Goal: Task Accomplishment & Management: Manage account settings

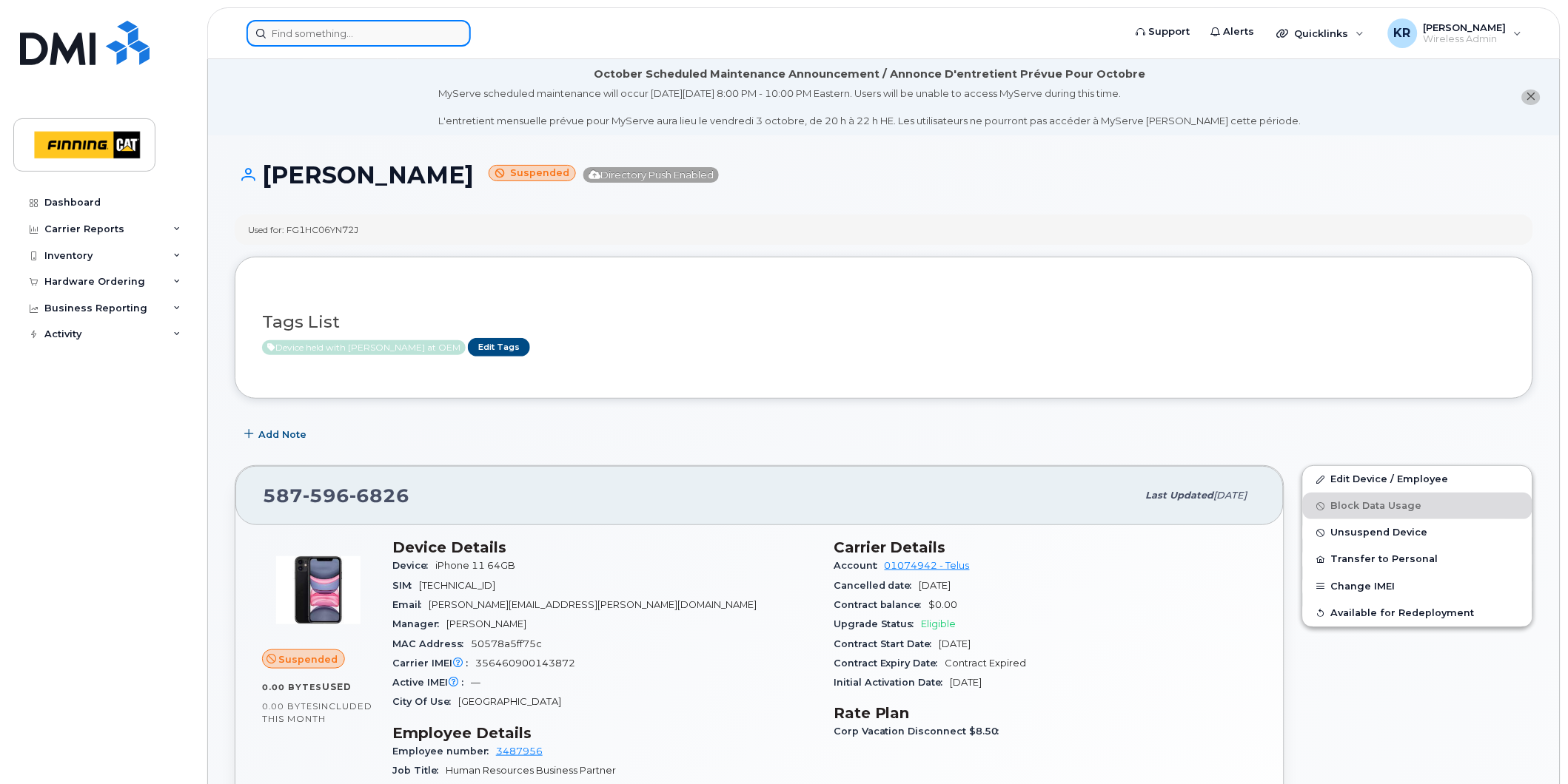
click at [356, 32] on input at bounding box center [358, 33] width 224 height 27
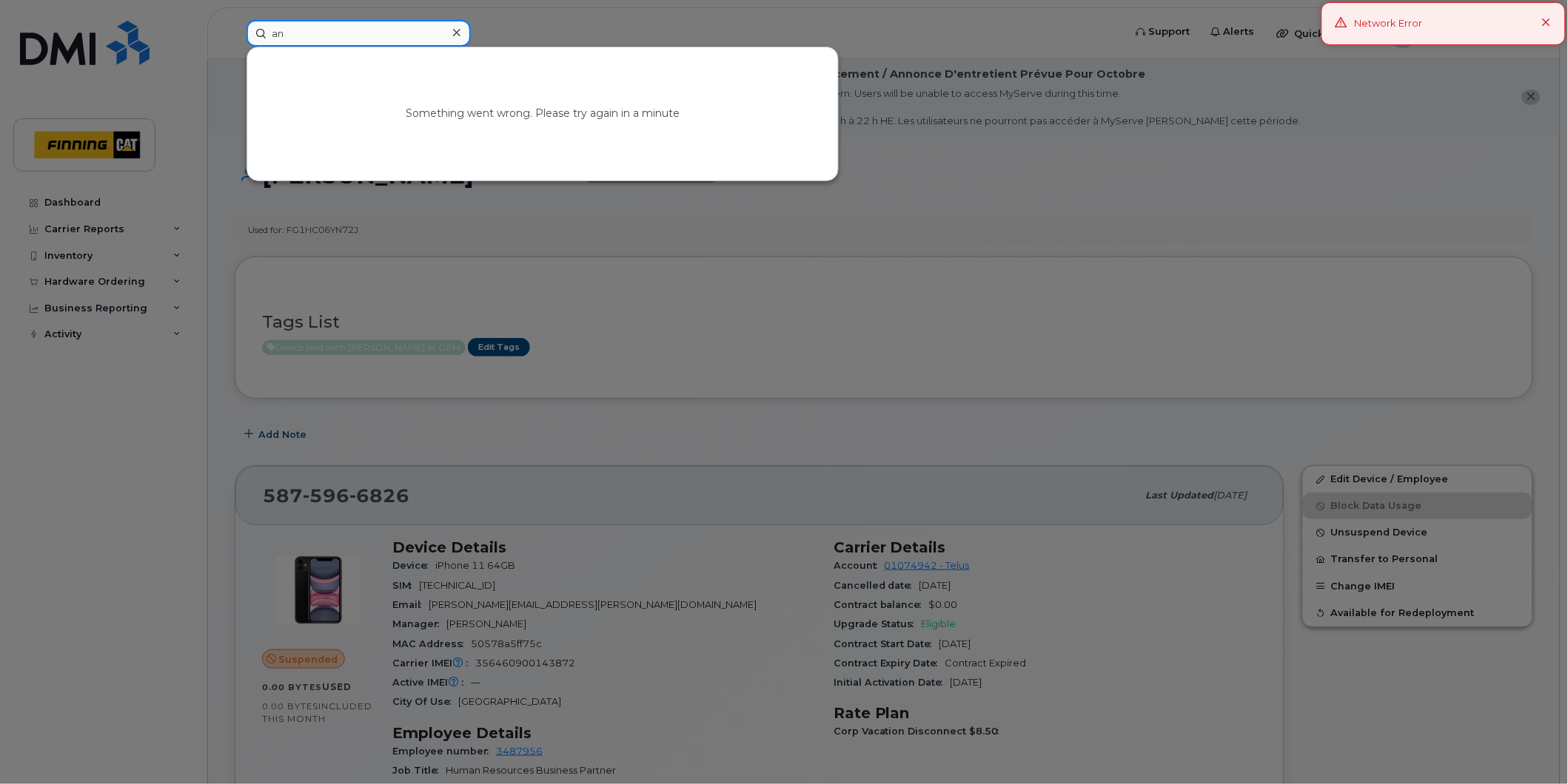
type input "a"
type input "candic"
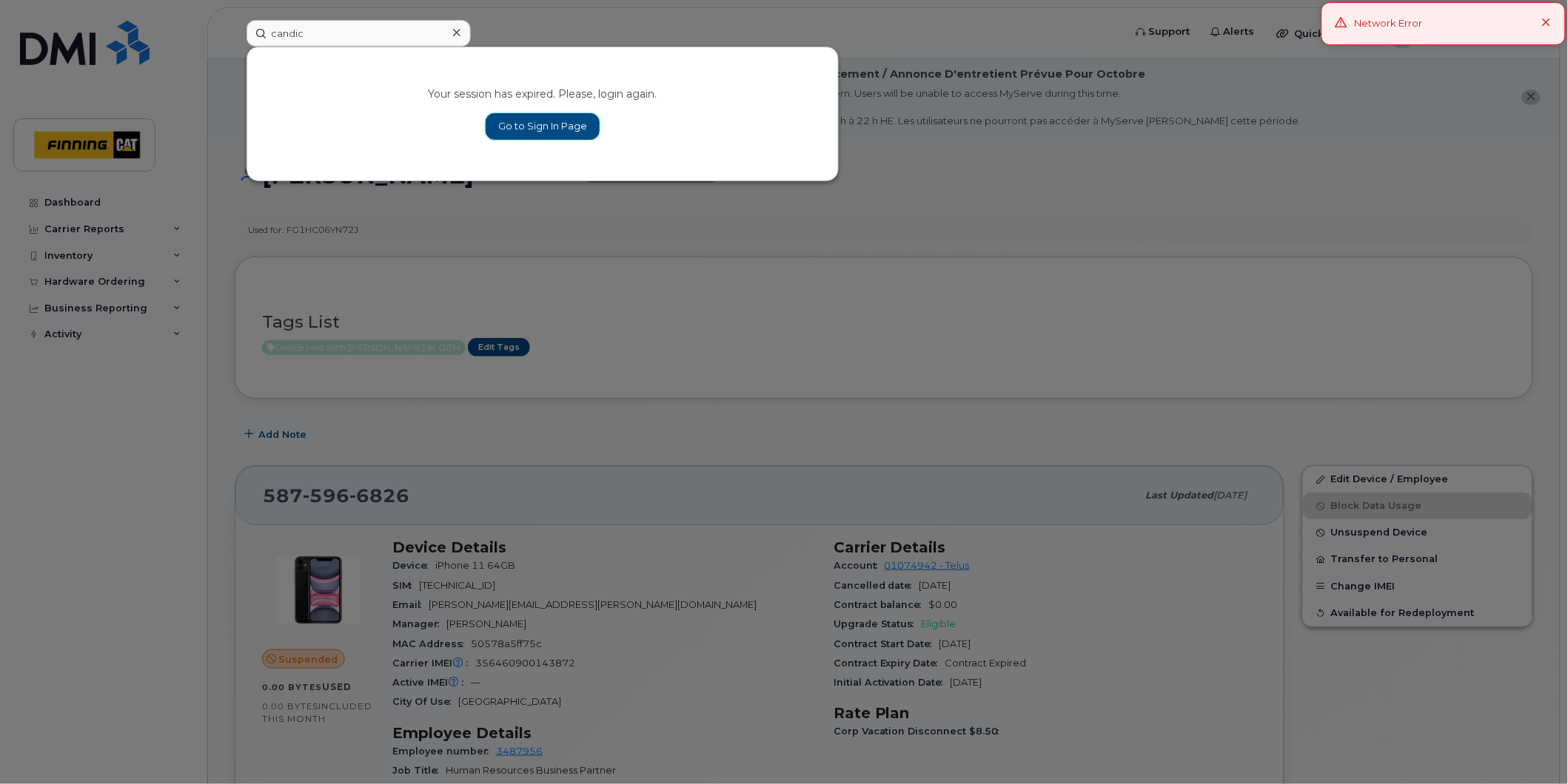
click at [542, 133] on link "Go to Sign In Page" at bounding box center [542, 126] width 114 height 27
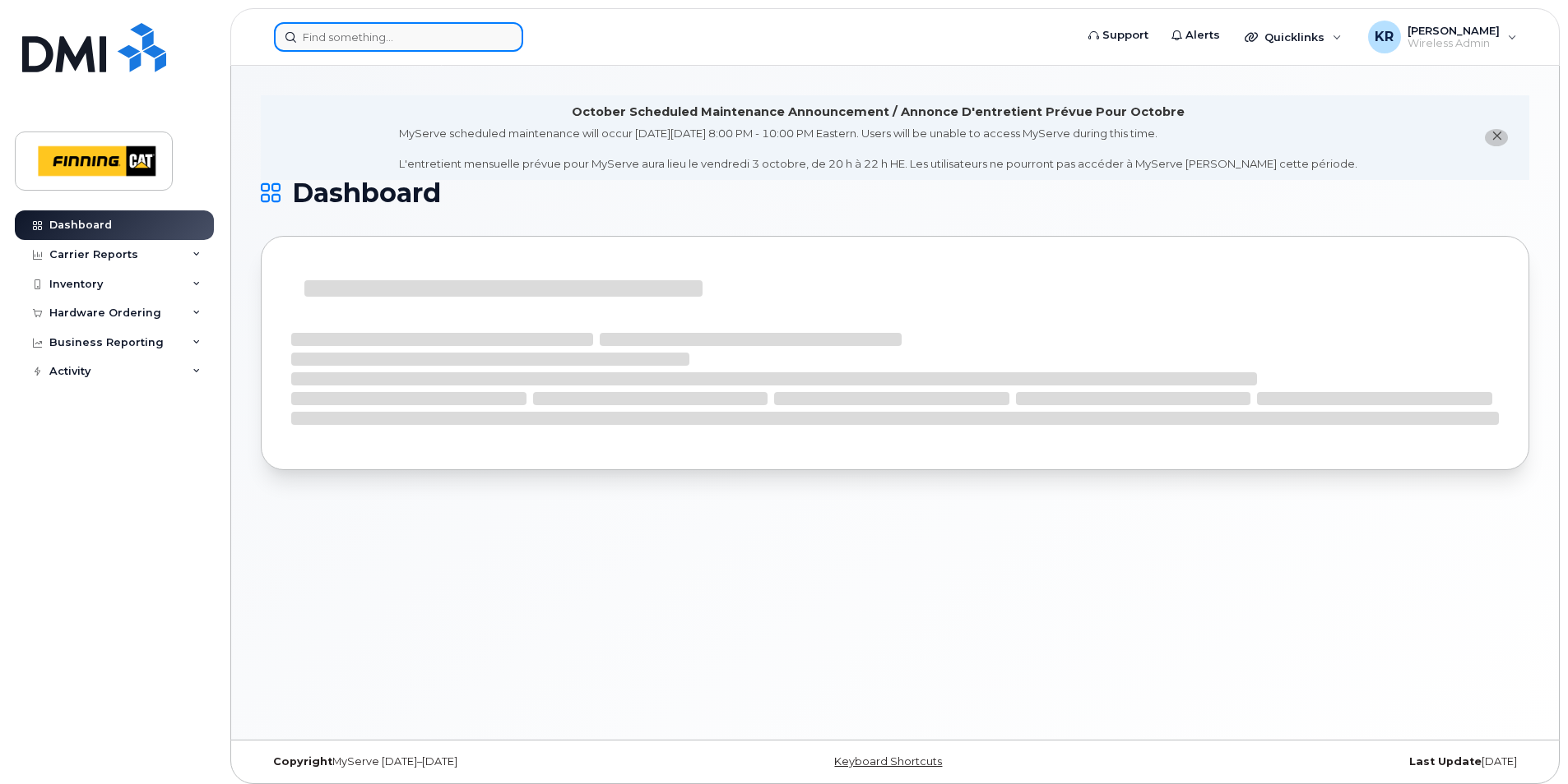
click at [374, 46] on input at bounding box center [398, 37] width 249 height 30
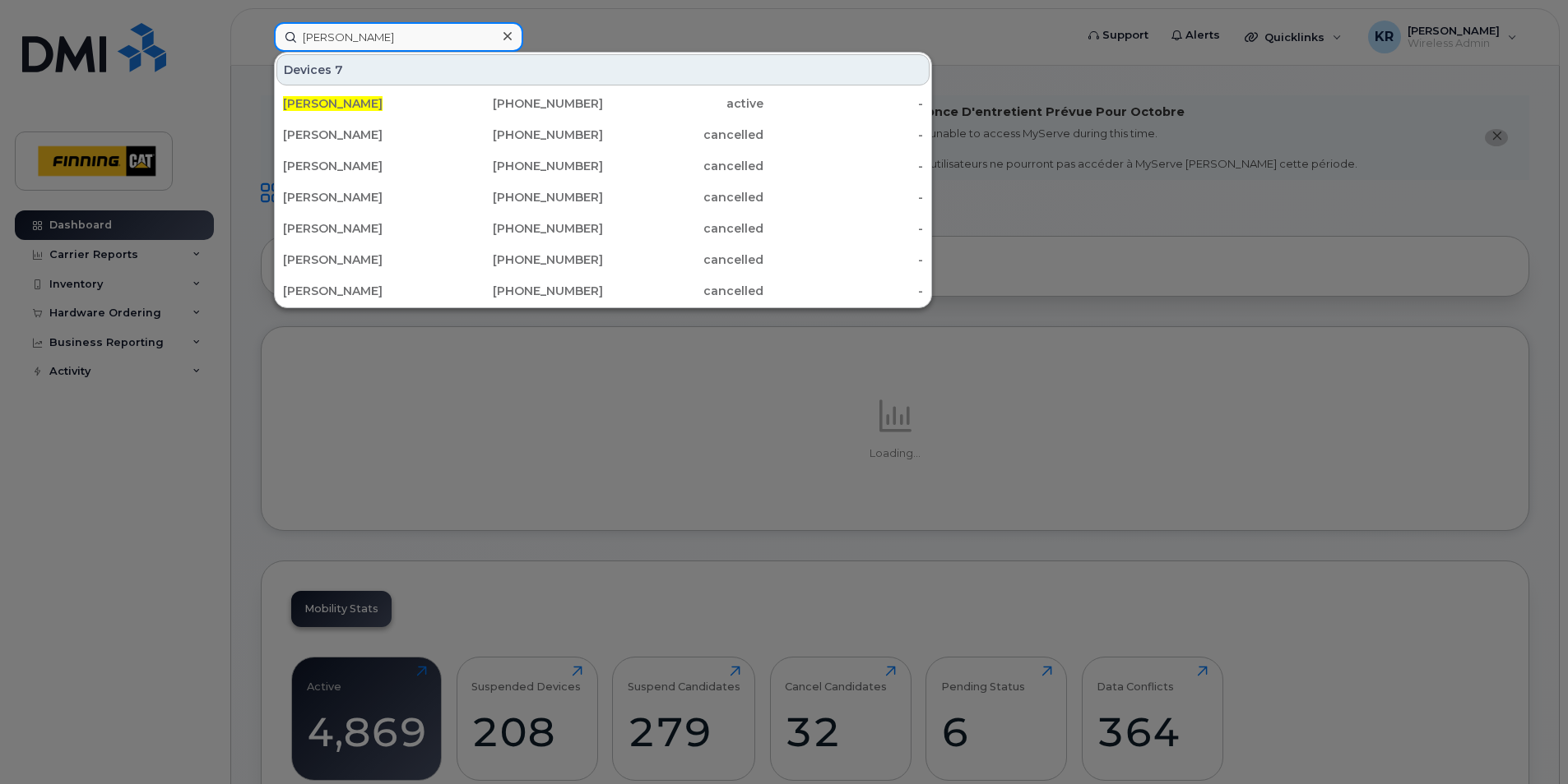
type input "candice johnston"
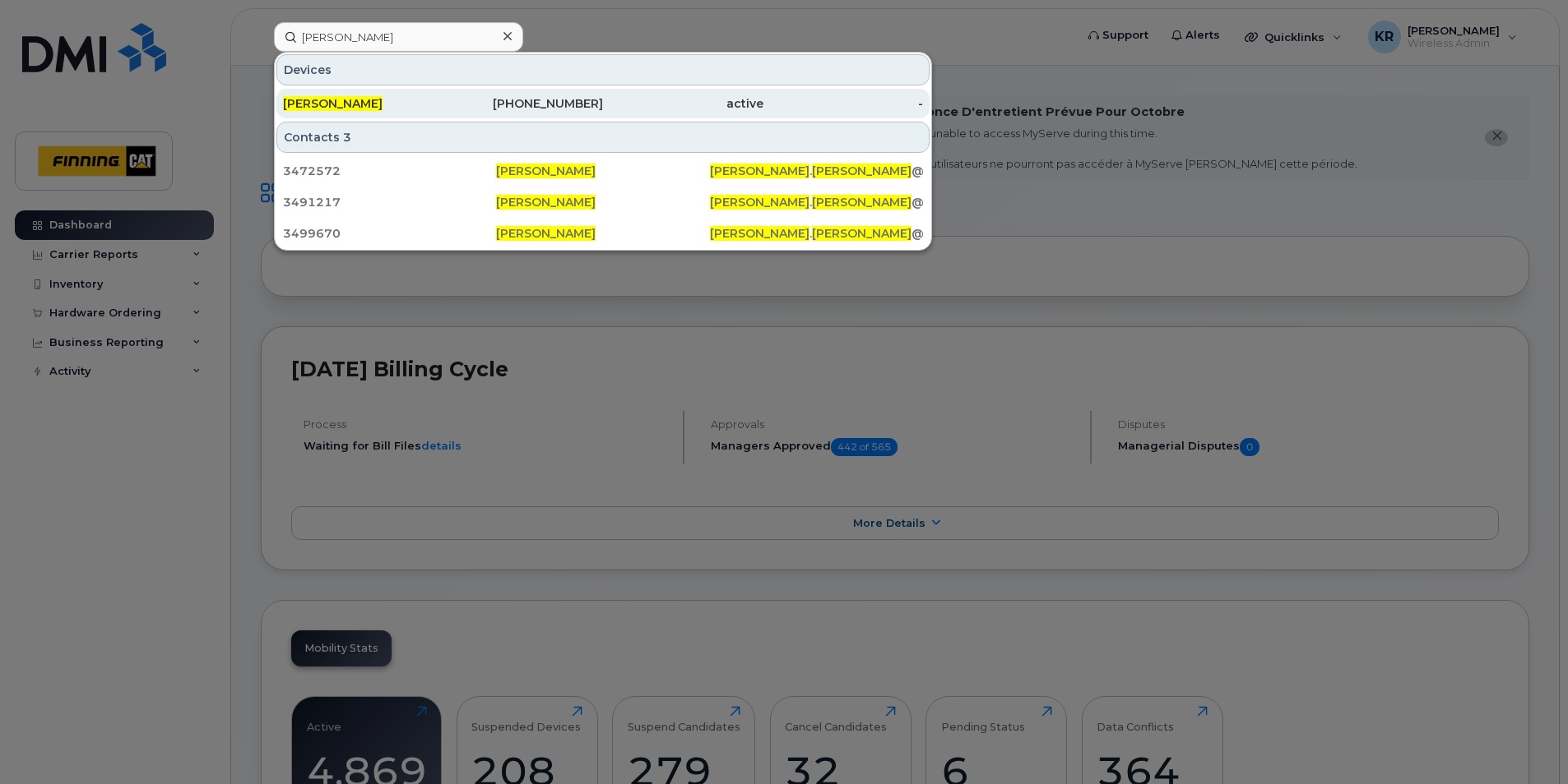
click at [486, 106] on div "306-580-4585" at bounding box center [524, 104] width 161 height 16
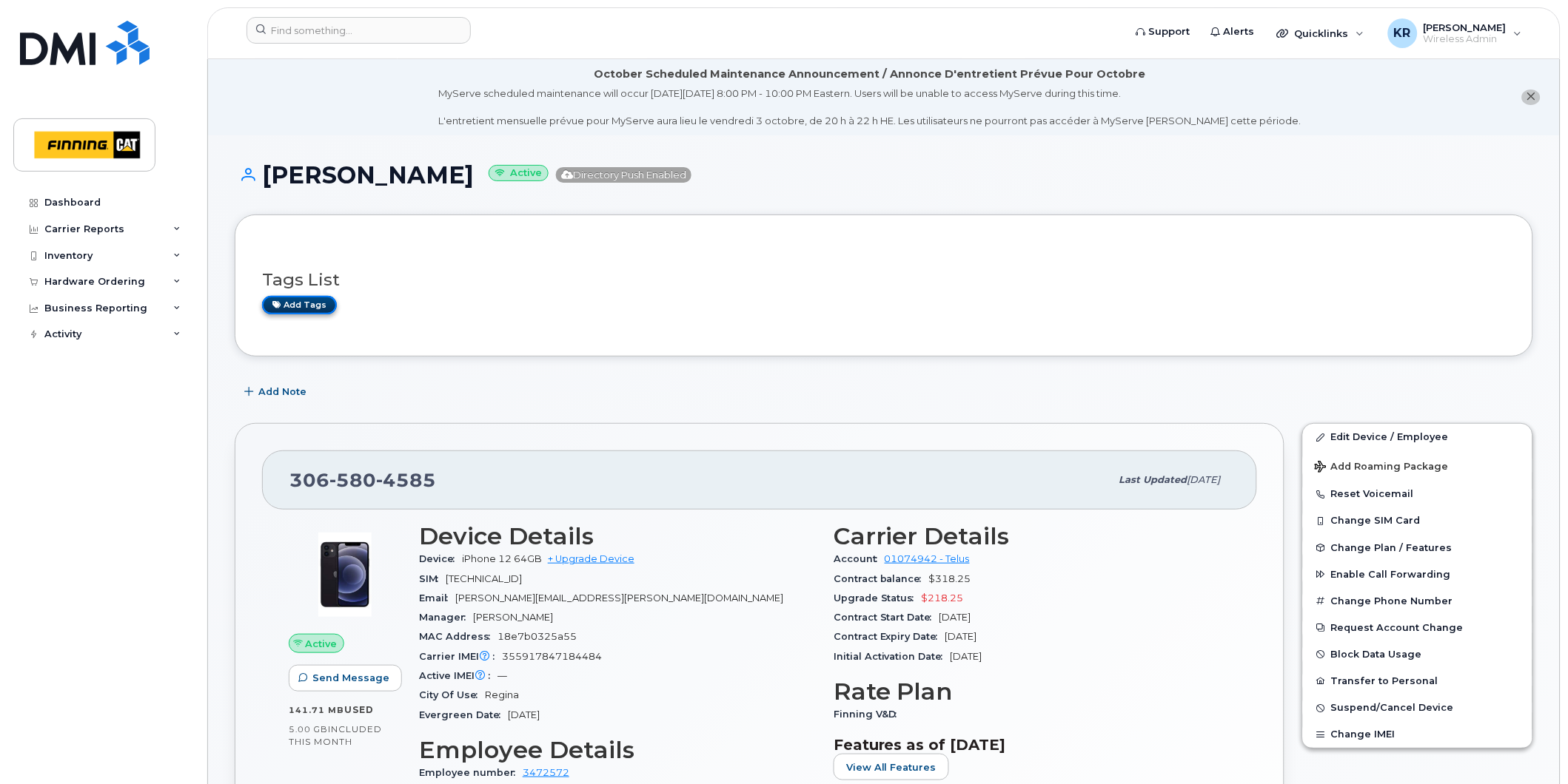
click at [314, 304] on link "Add tags" at bounding box center [300, 305] width 75 height 18
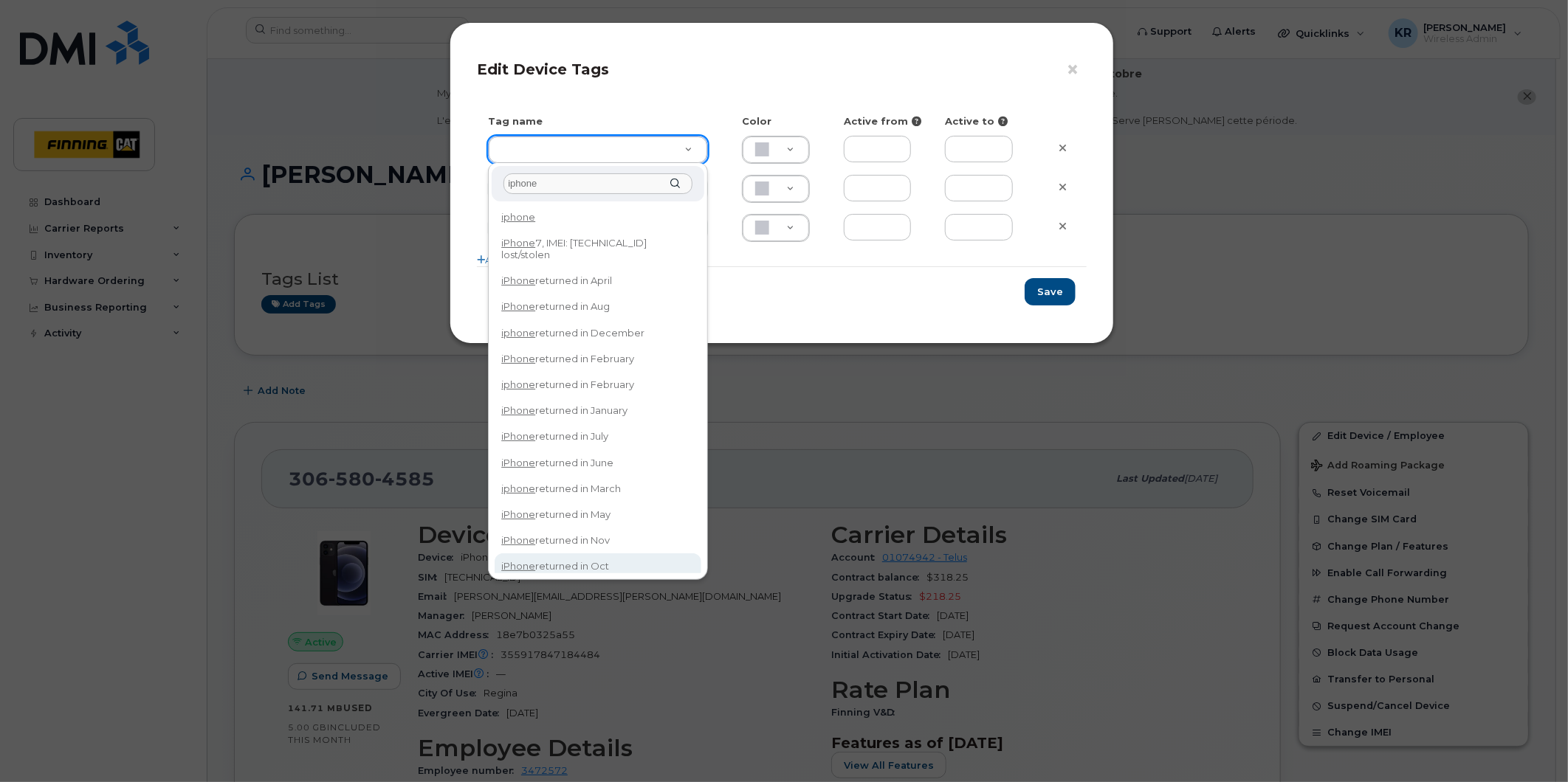
type input "iphone"
type input "iPhone returned in Oct"
type input "DFD3EE"
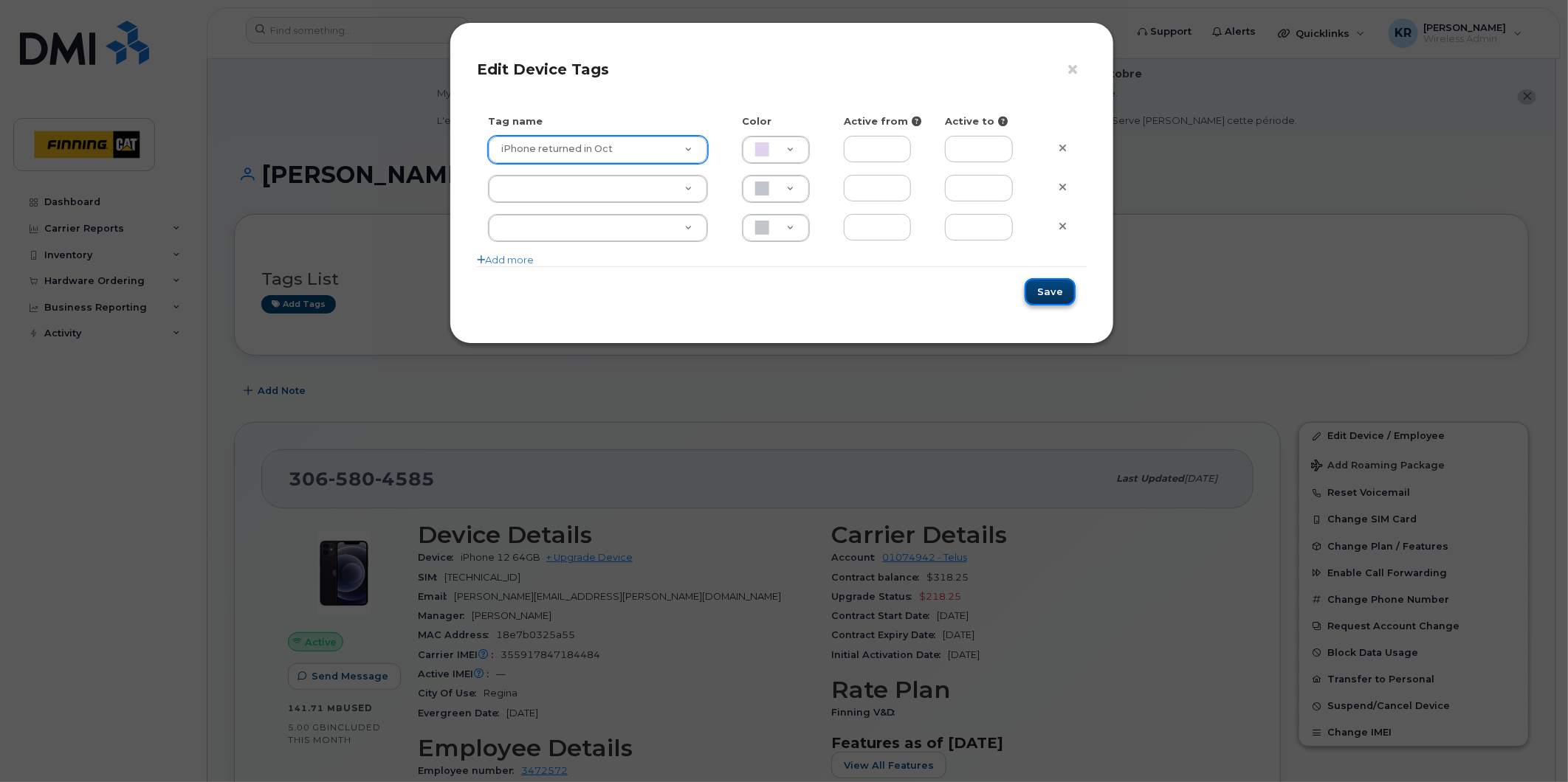
click at [1055, 296] on button "Save" at bounding box center [1050, 291] width 51 height 27
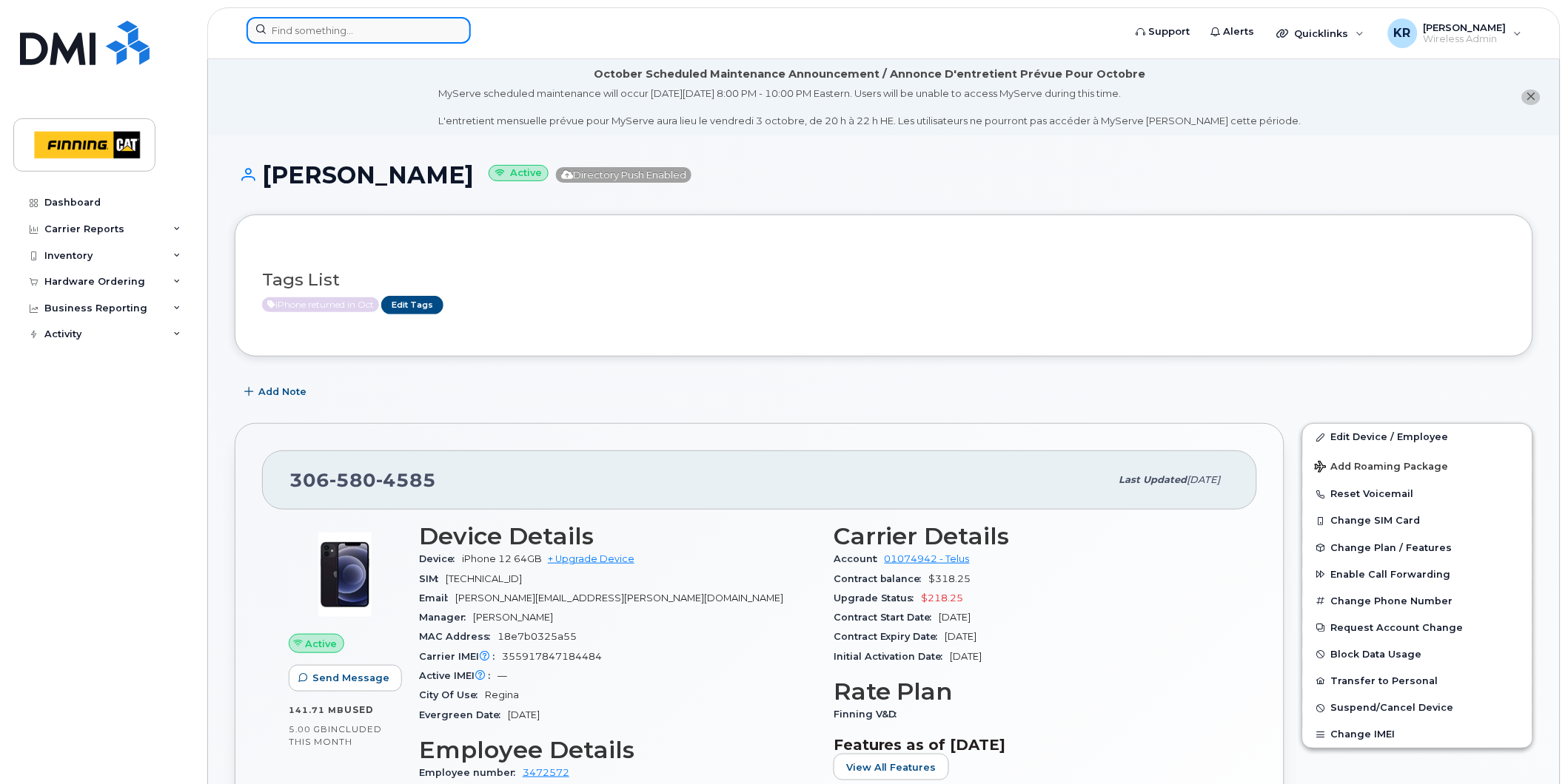
click at [369, 27] on input at bounding box center [358, 30] width 224 height 27
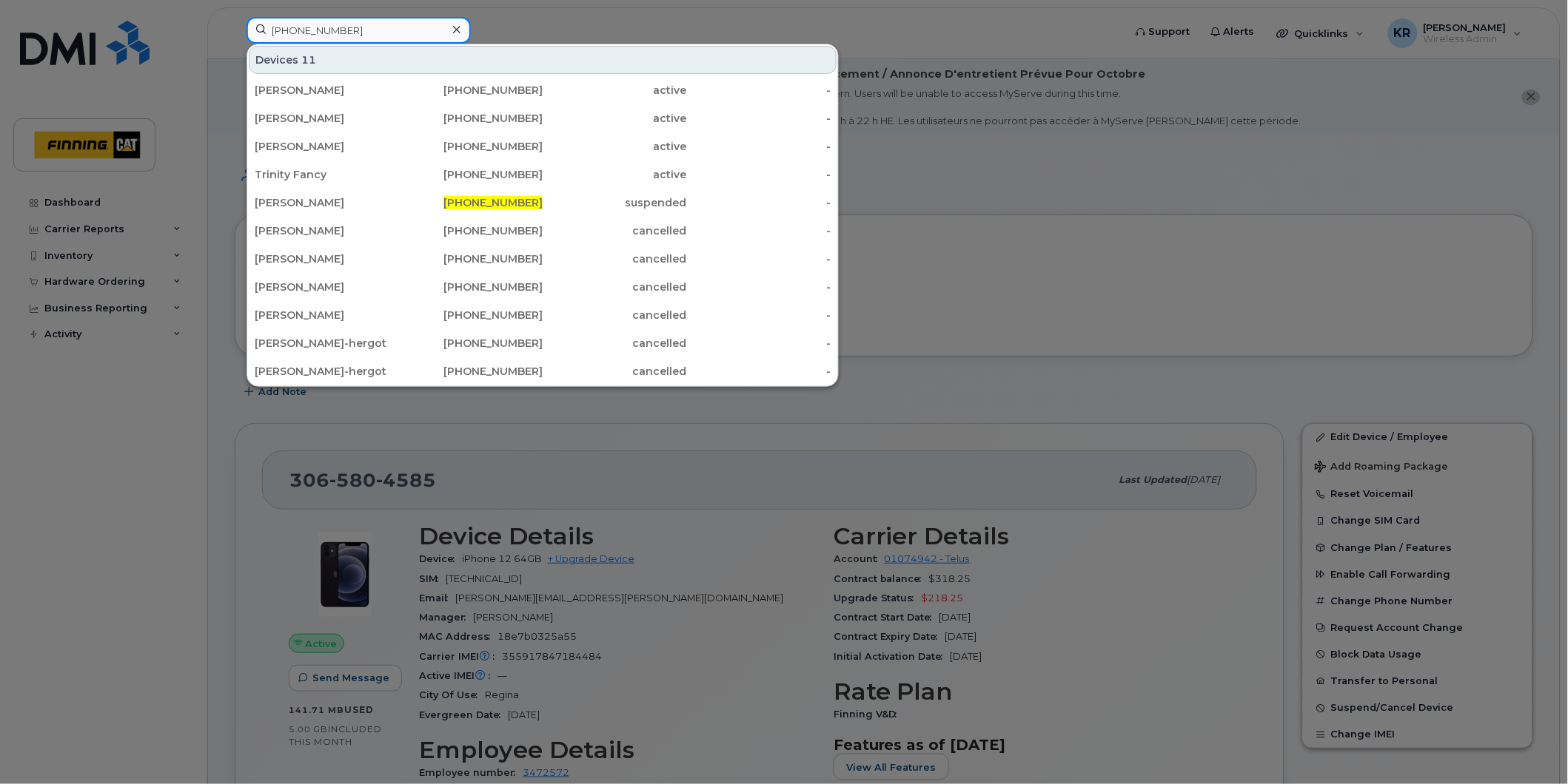
type input "[PHONE_NUMBER]"
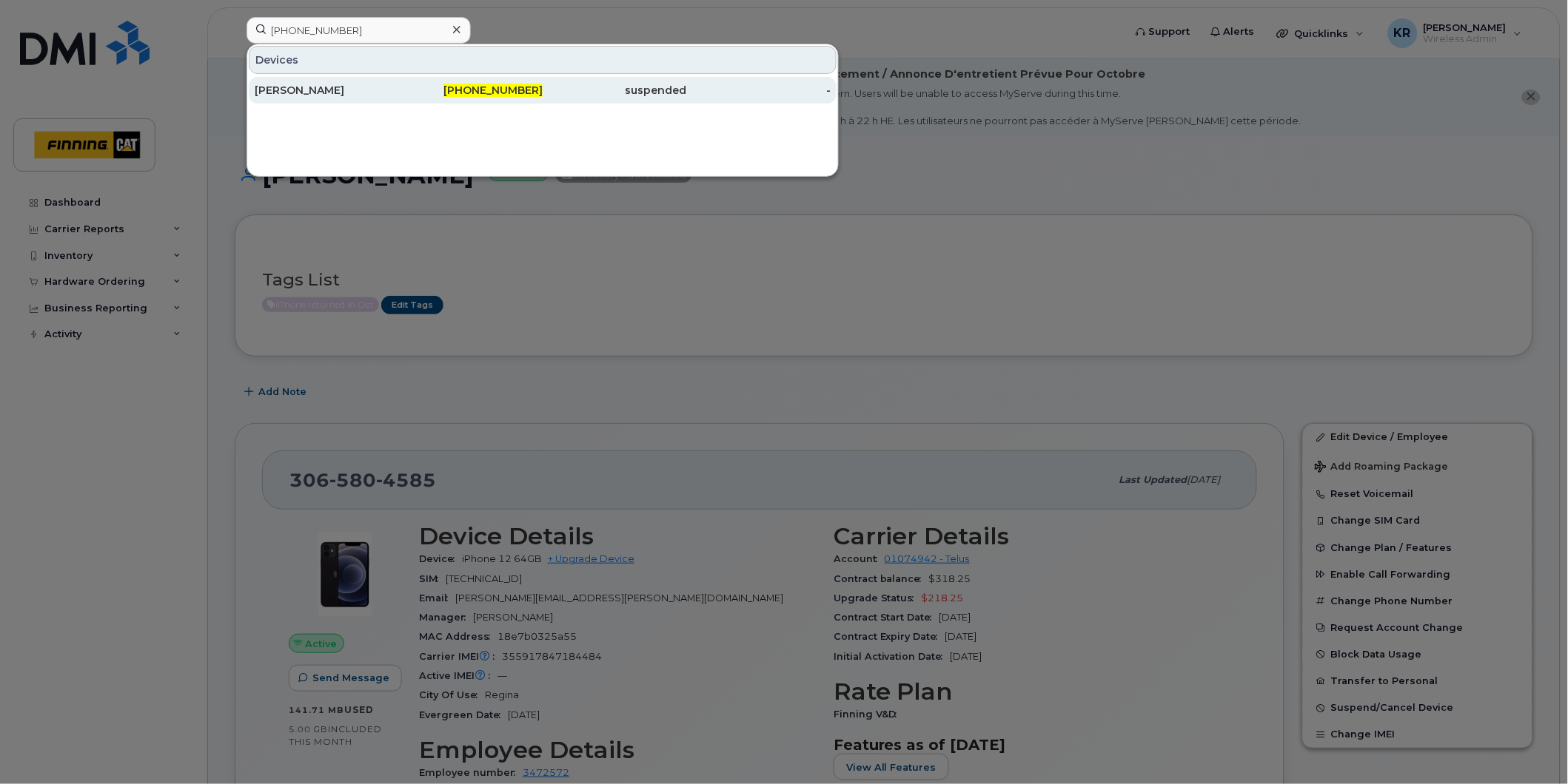
click at [507, 87] on span "[PHONE_NUMBER]" at bounding box center [493, 90] width 99 height 13
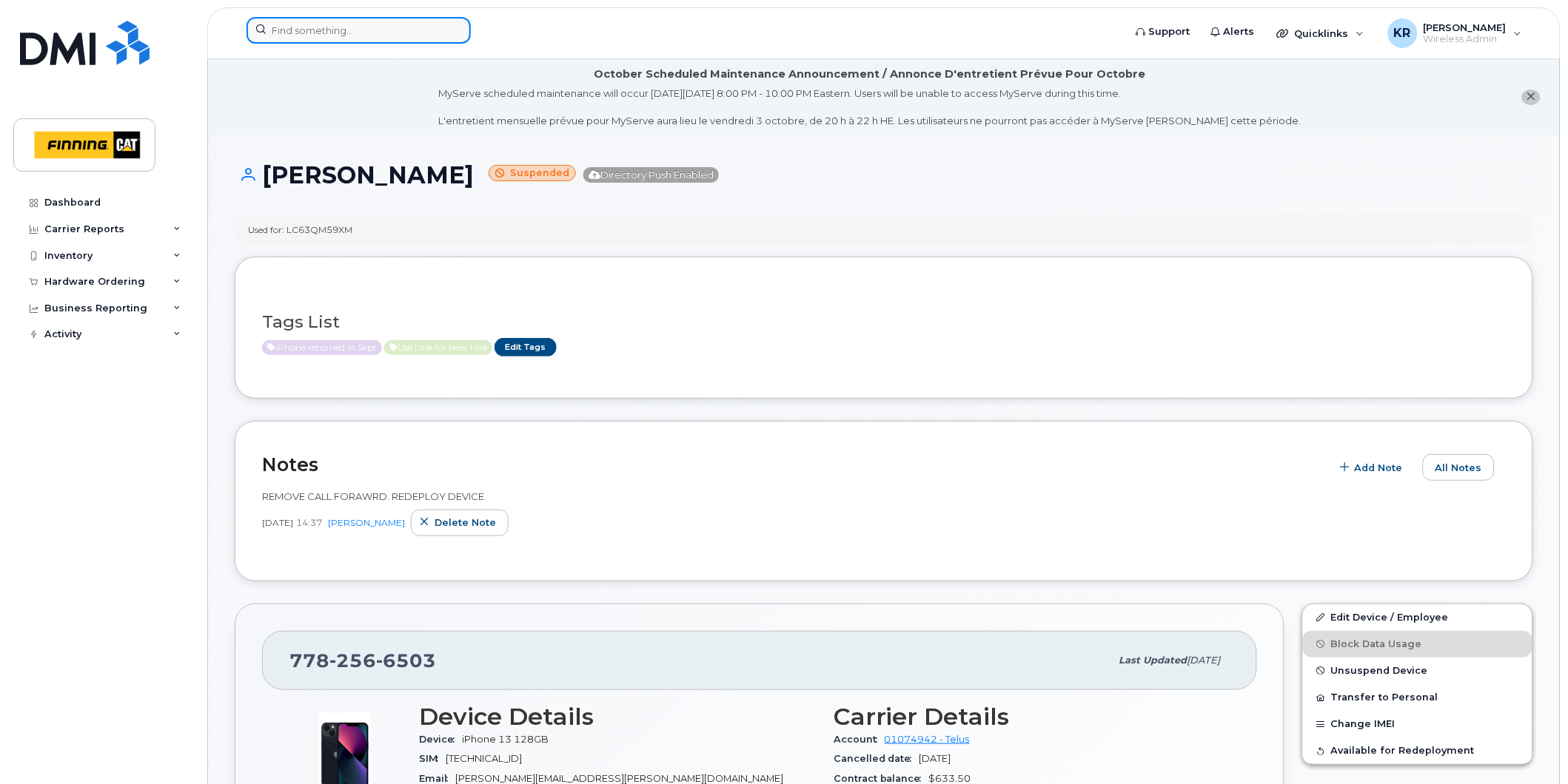
click at [344, 38] on input at bounding box center [358, 30] width 224 height 27
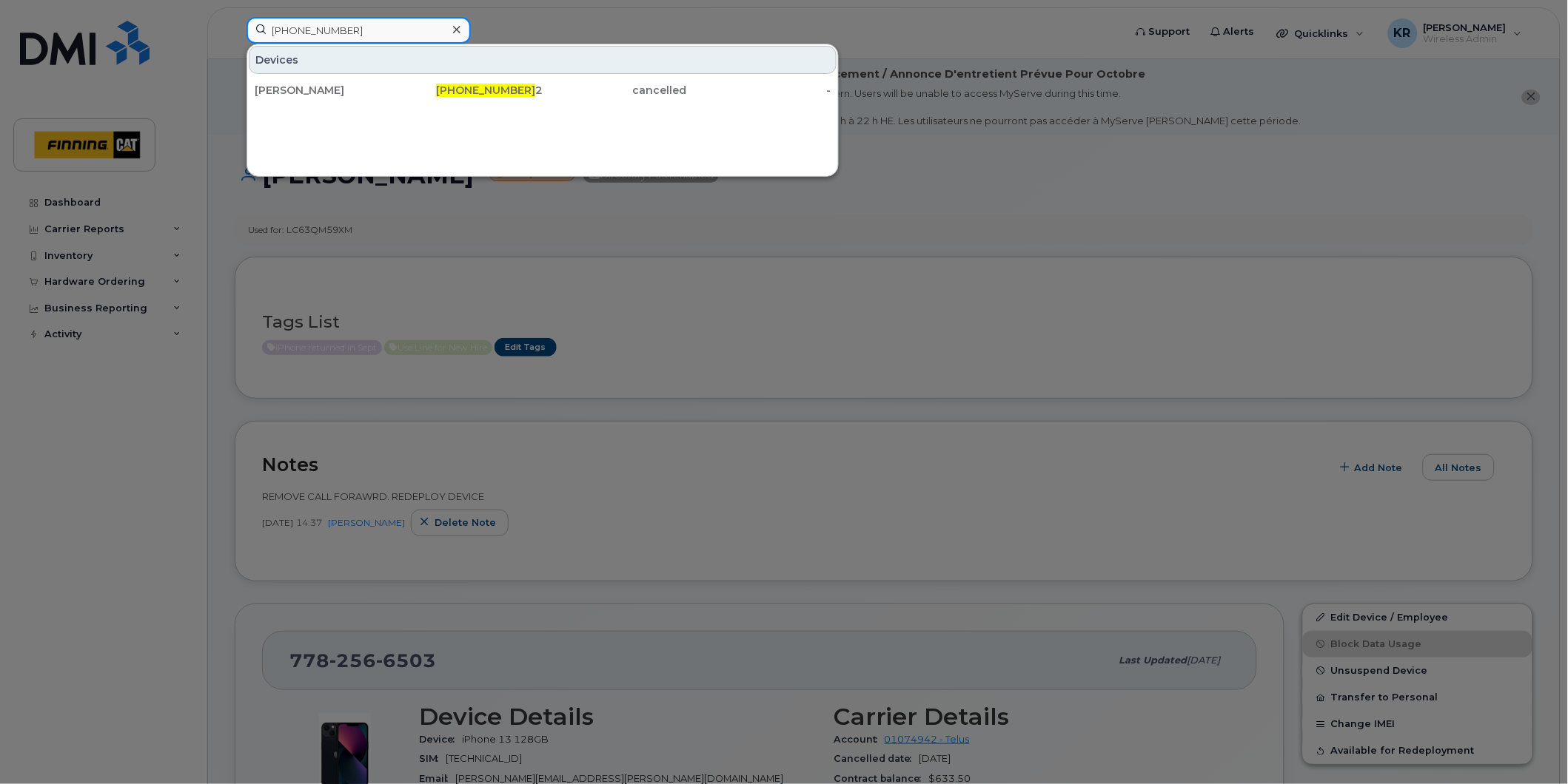
type input "780-221-8252"
